Goal: Task Accomplishment & Management: Manage account settings

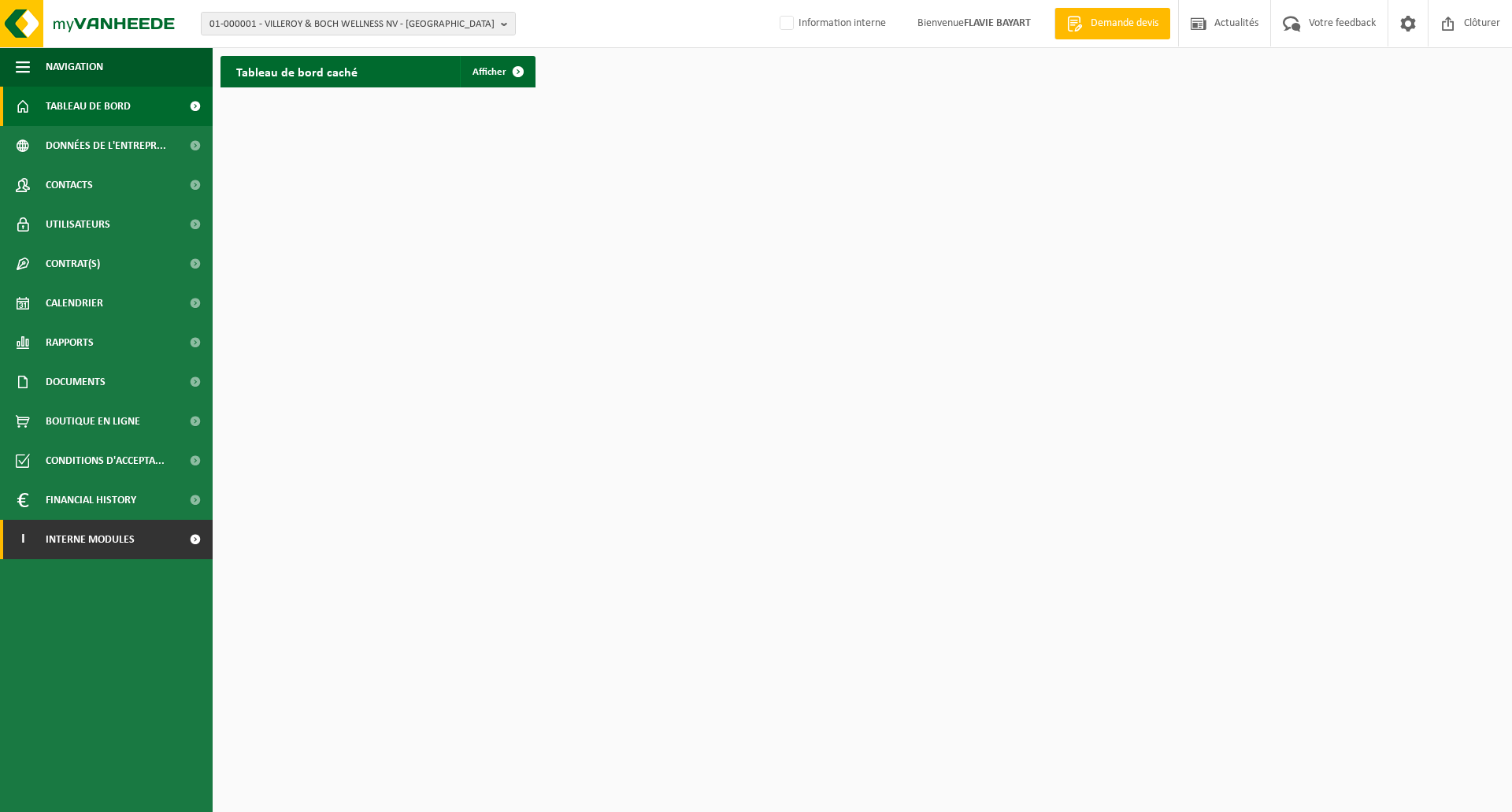
click at [180, 536] on span at bounding box center [195, 539] width 36 height 39
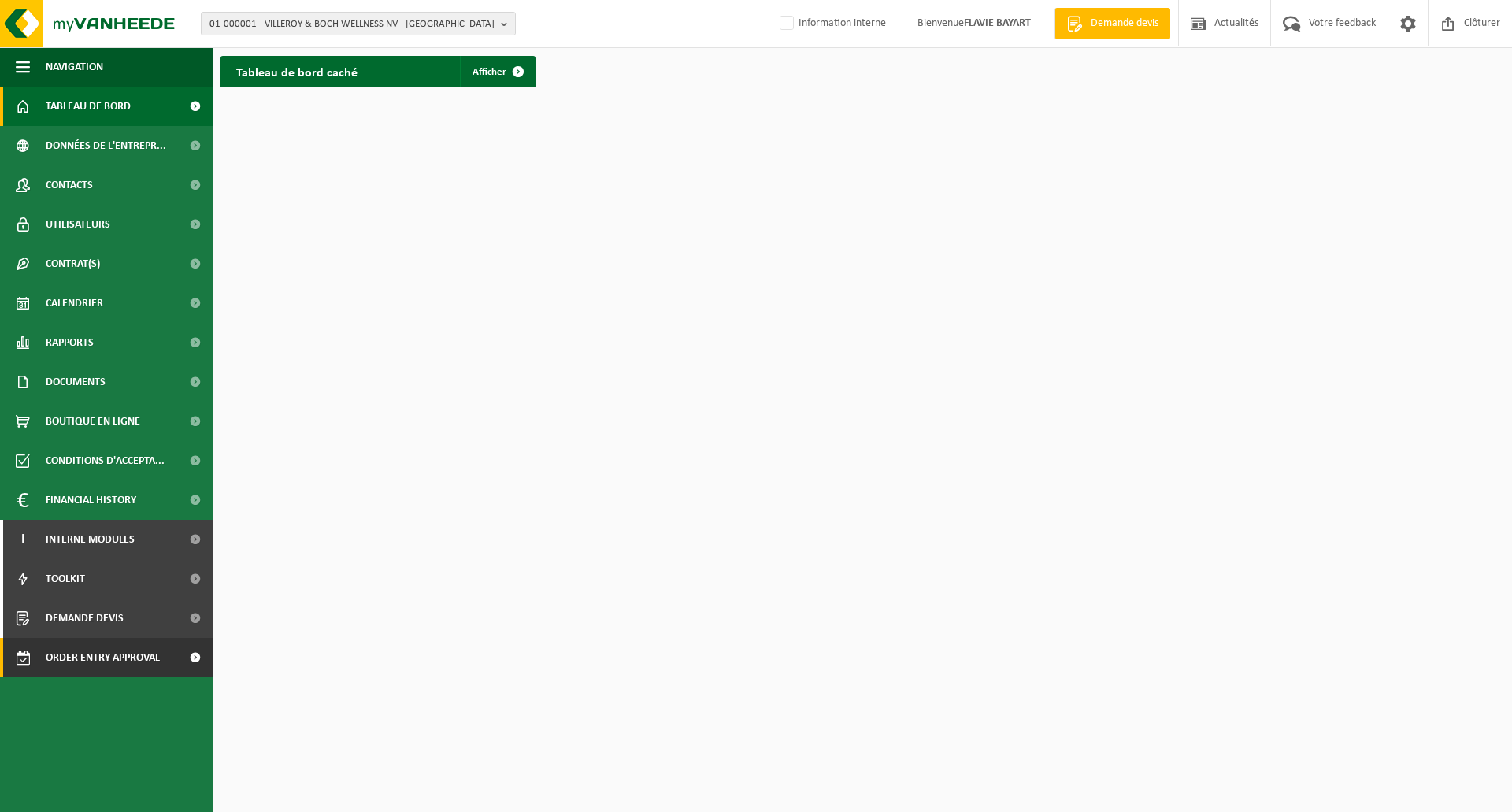
click at [134, 643] on span "Order entry approval" at bounding box center [103, 658] width 114 height 39
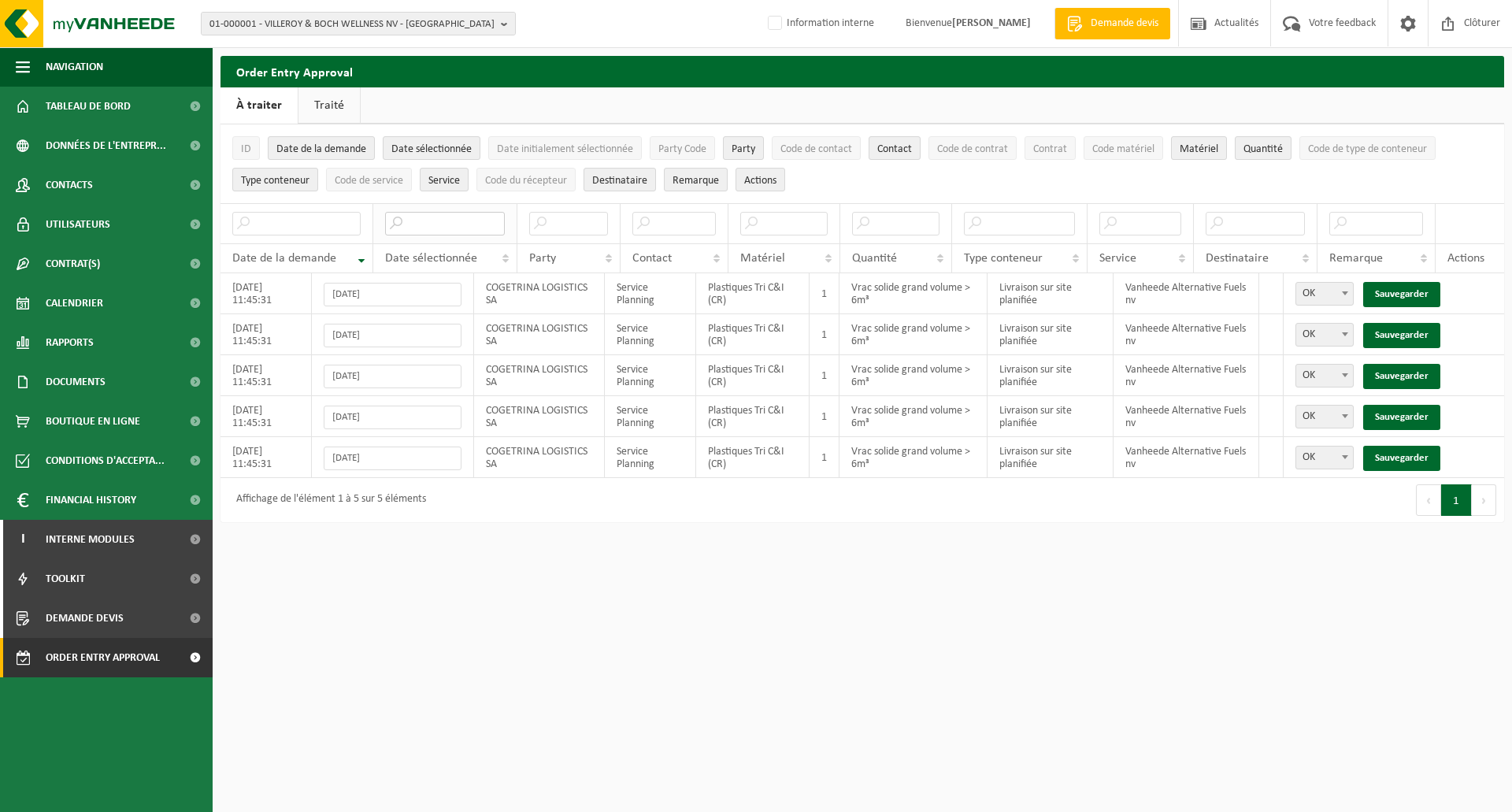
click at [455, 221] on input "text" at bounding box center [445, 223] width 120 height 24
click at [437, 217] on input "text" at bounding box center [445, 223] width 120 height 24
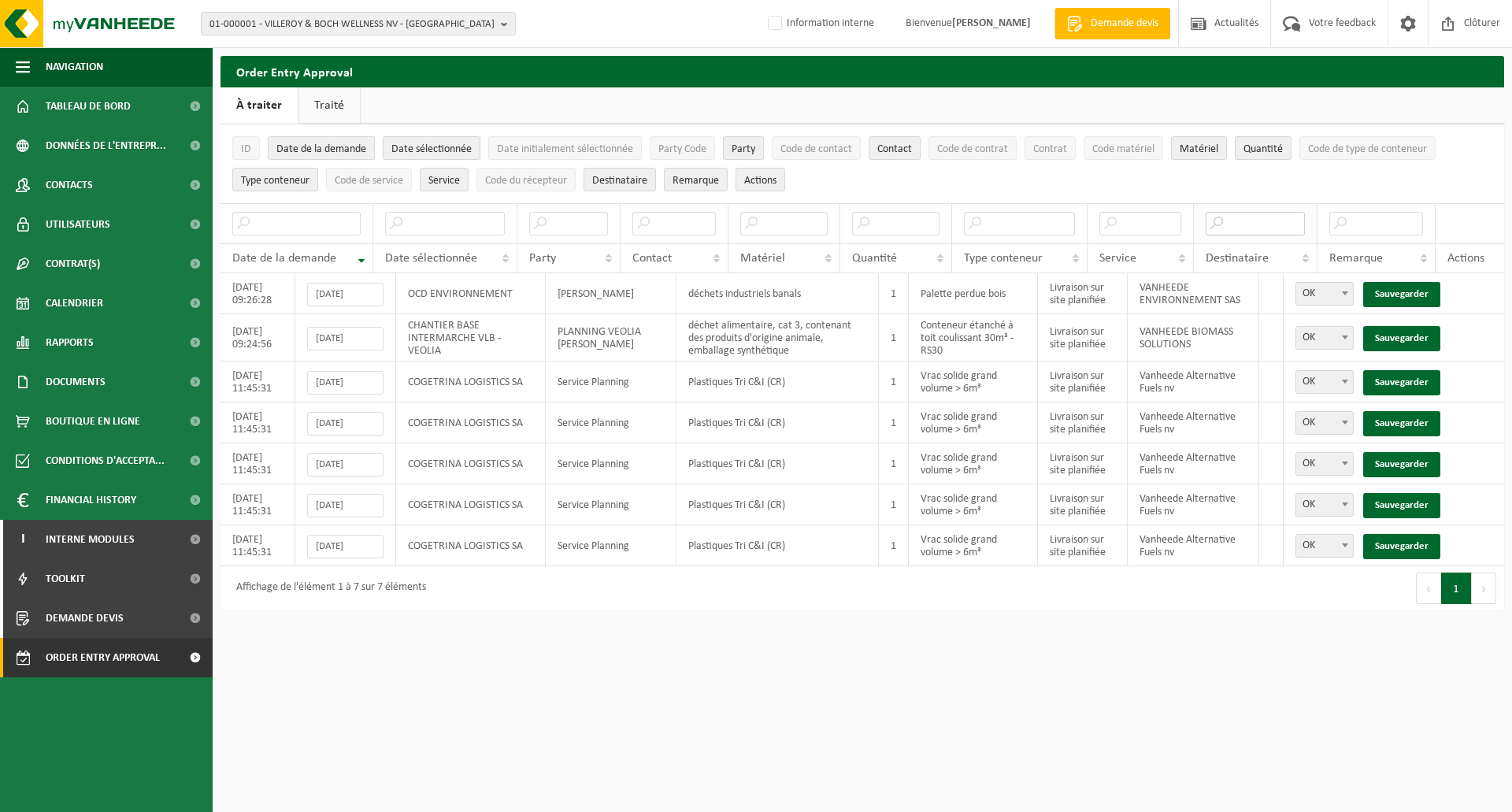
click at [1258, 218] on input "text" at bounding box center [1256, 223] width 100 height 24
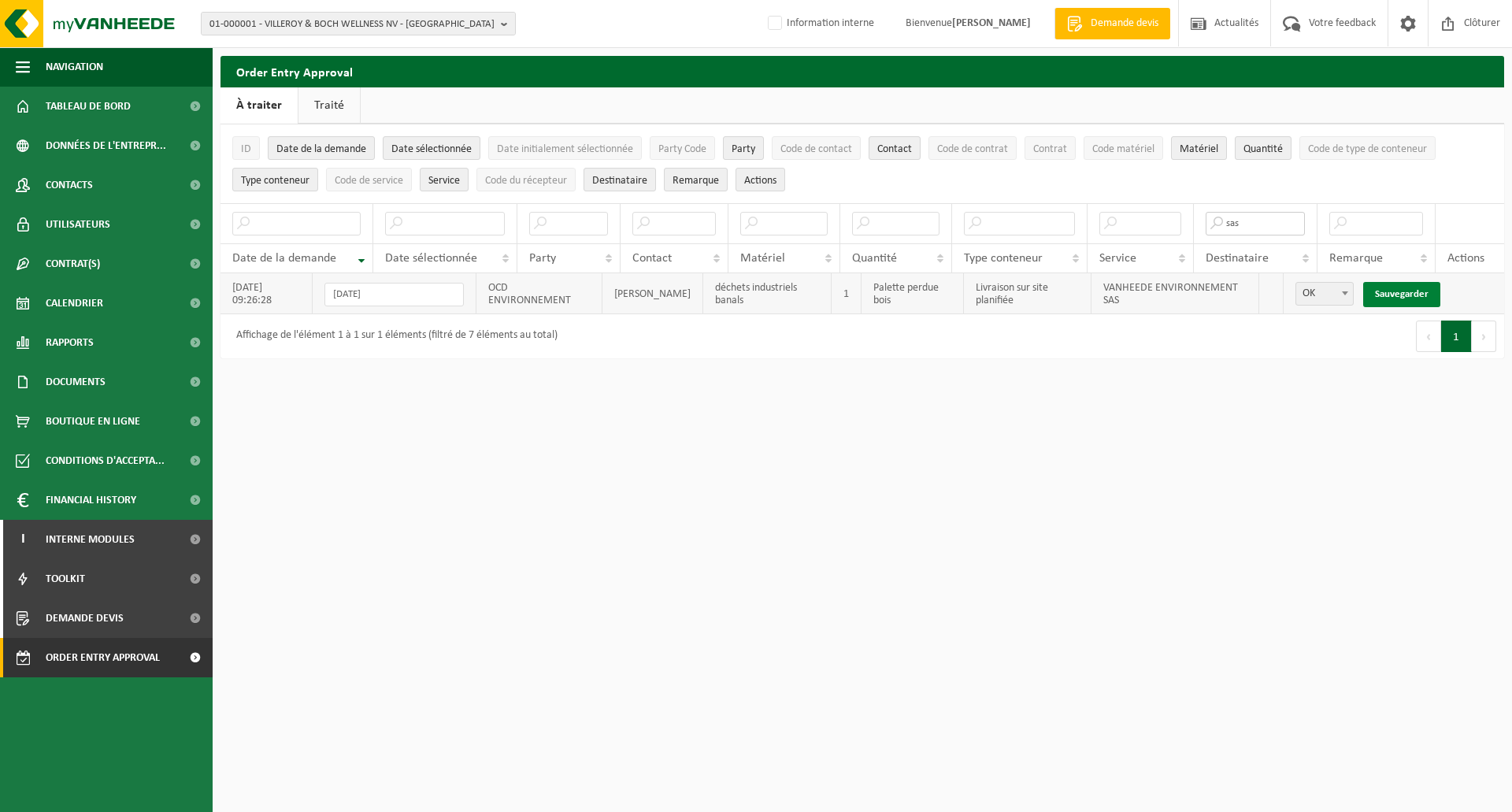
type input "sas"
click at [1402, 294] on link "Sauvegarder" at bounding box center [1402, 294] width 77 height 25
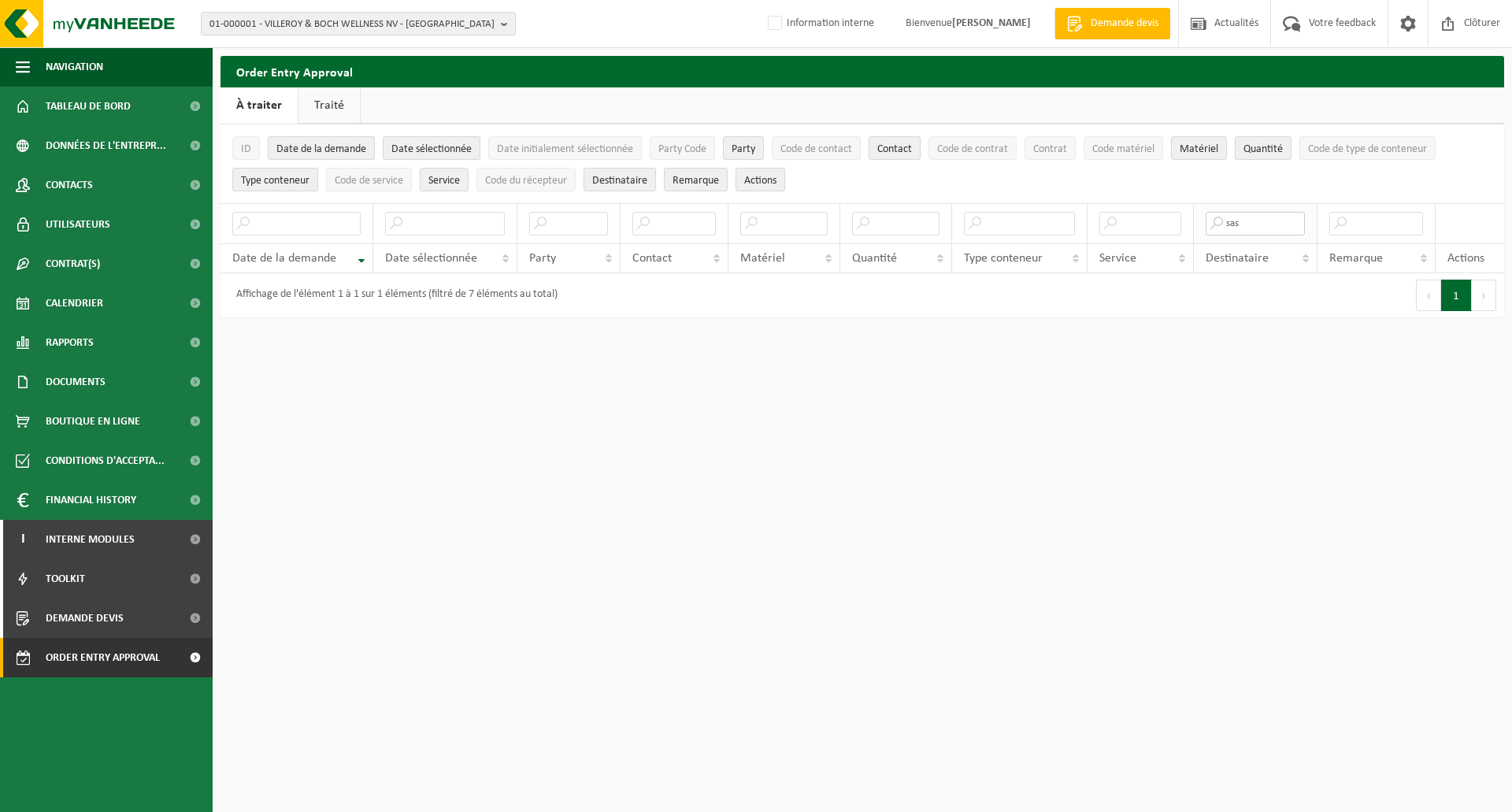
click at [1267, 224] on input "sas" at bounding box center [1256, 223] width 100 height 24
